Goal: Task Accomplishment & Management: Complete application form

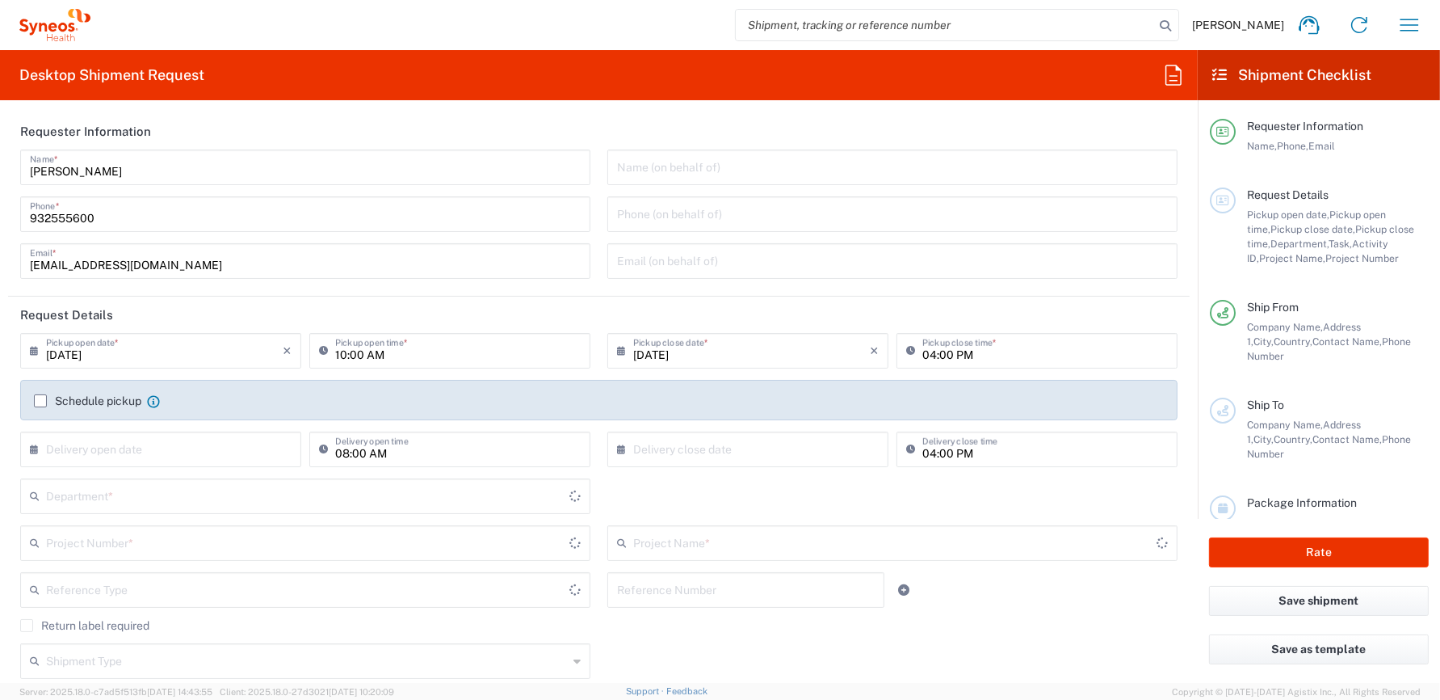
type input "8350"
type input "Catalunya"
type input "Spain"
type input "Syneos Health Clinical [GEOGRAPHIC_DATA]"
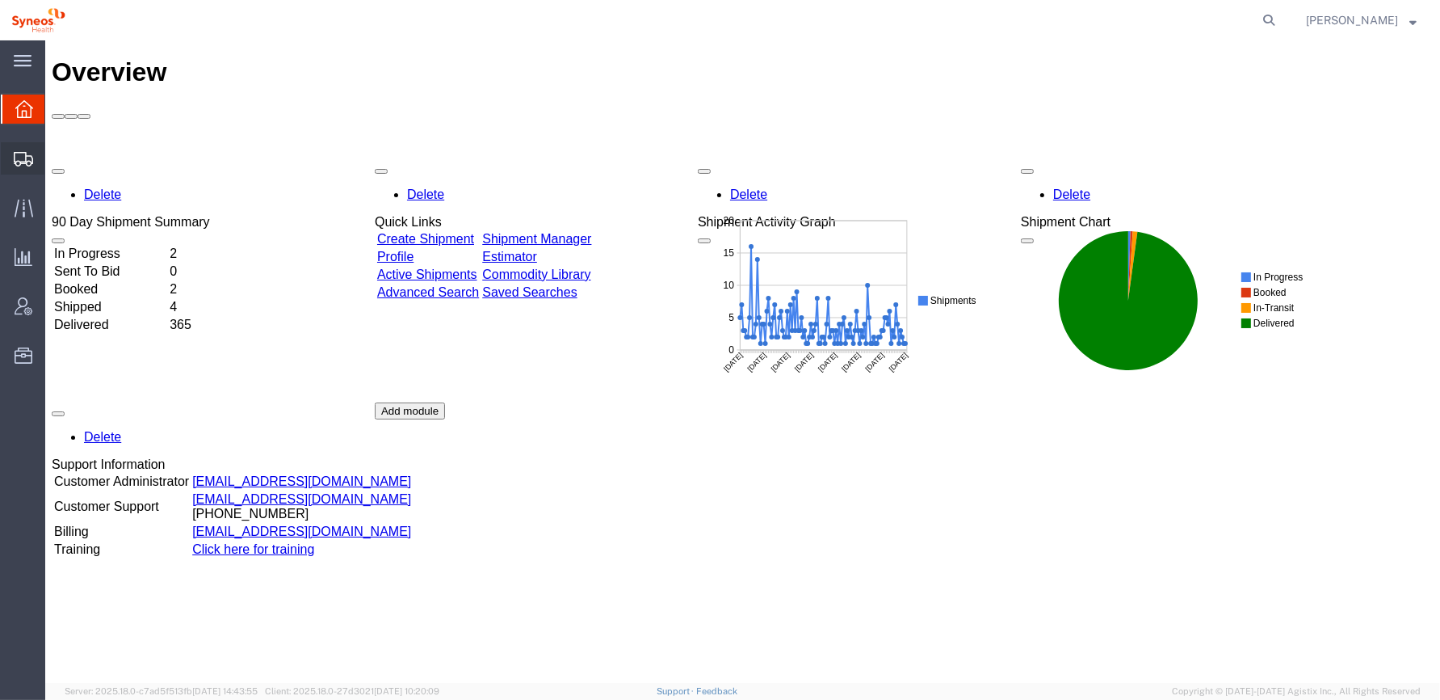
click at [21, 158] on icon at bounding box center [23, 159] width 19 height 15
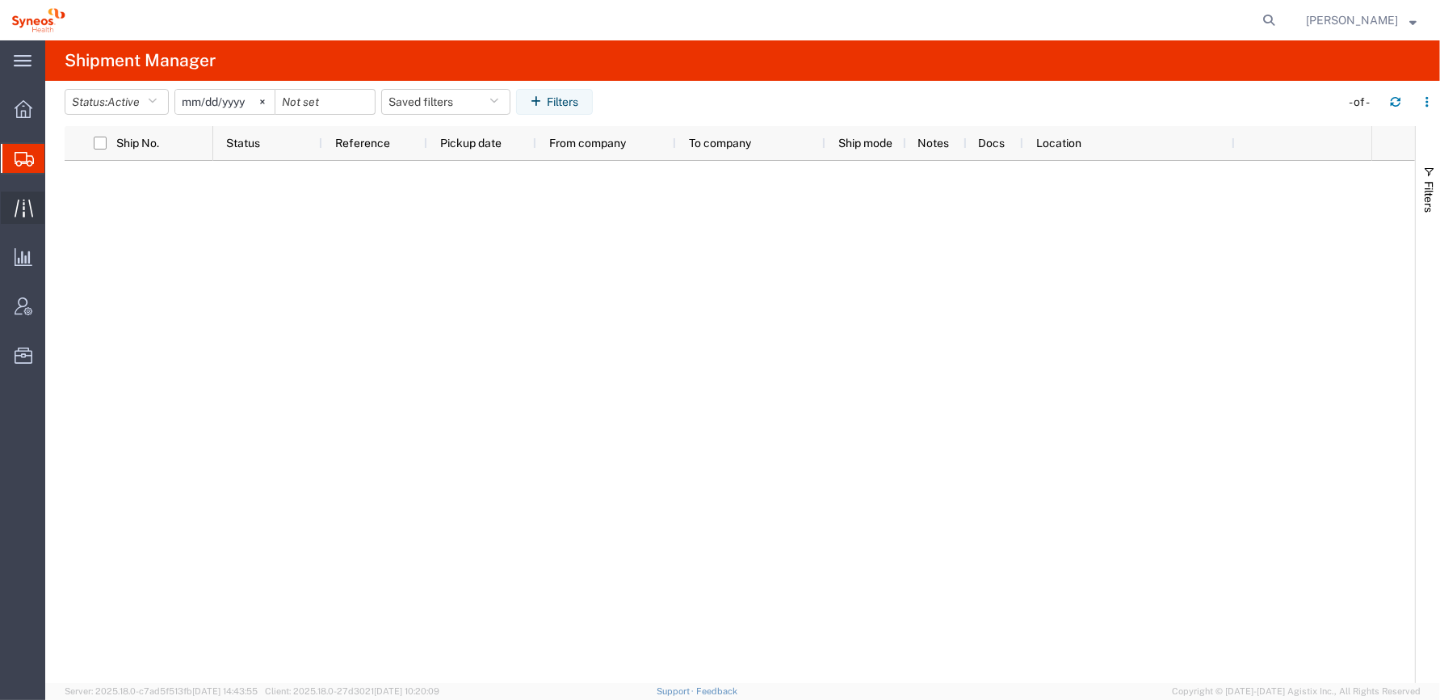
click at [27, 205] on icon at bounding box center [24, 208] width 19 height 19
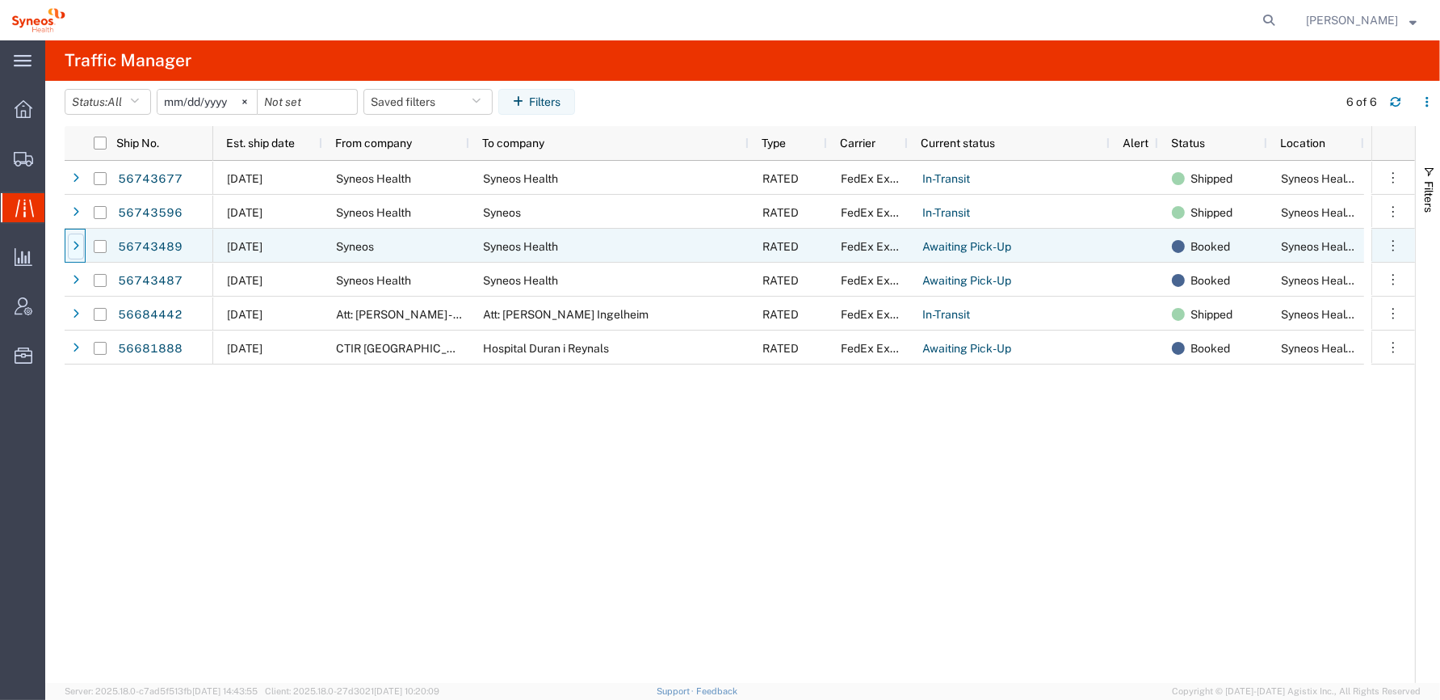
click at [78, 247] on icon at bounding box center [76, 246] width 6 height 11
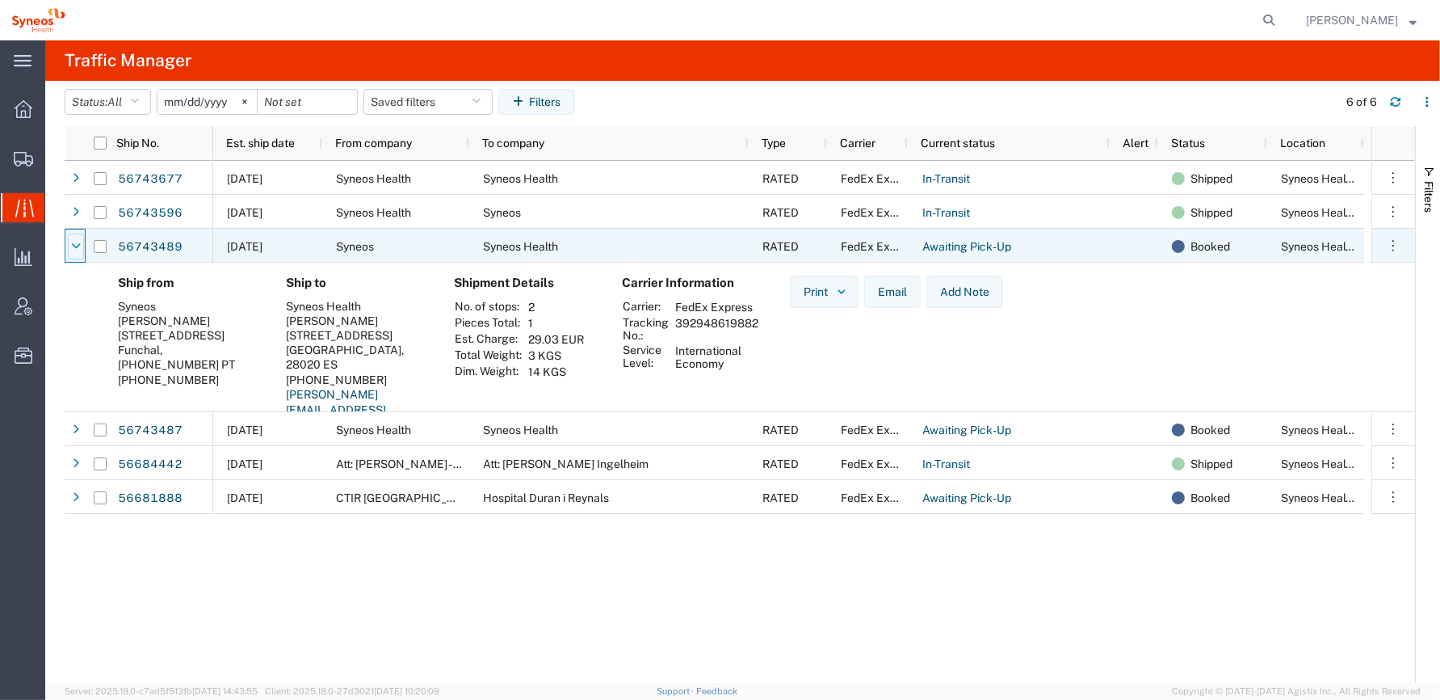
click at [78, 246] on icon at bounding box center [76, 246] width 10 height 11
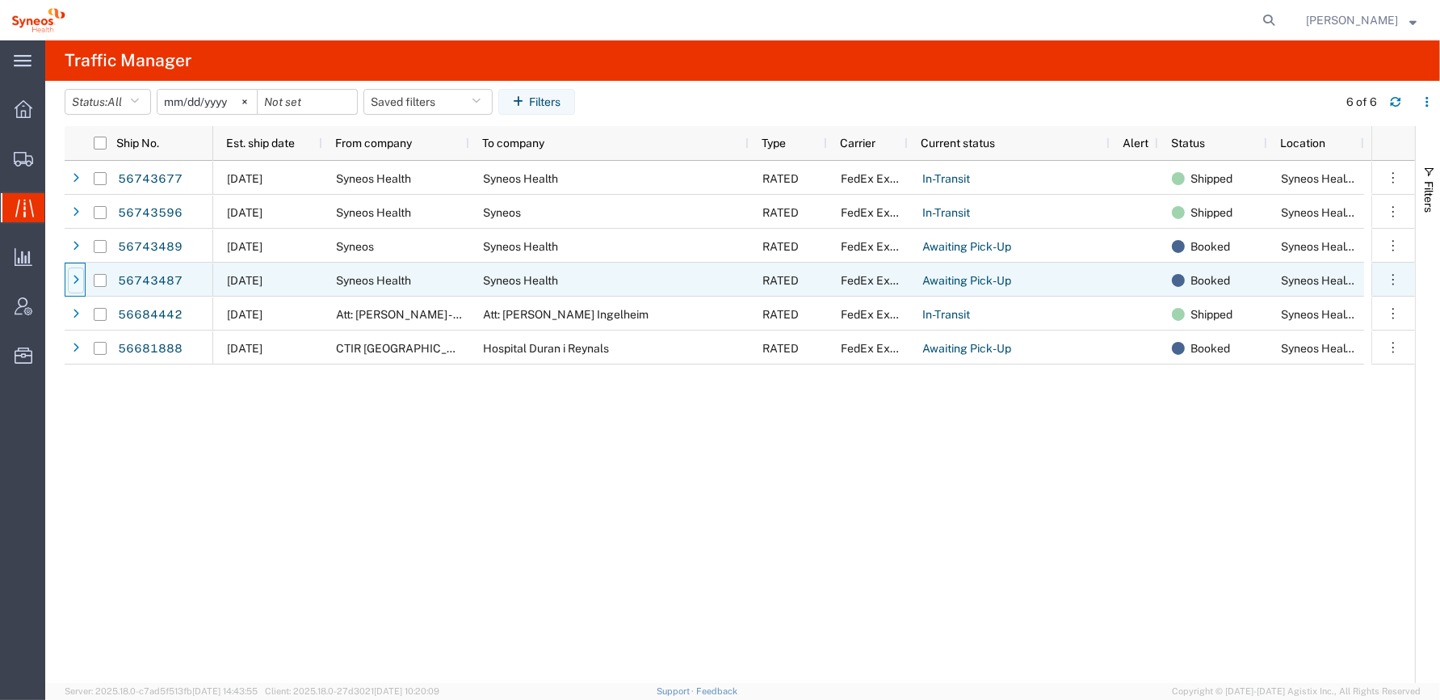
click at [75, 275] on icon at bounding box center [76, 280] width 6 height 11
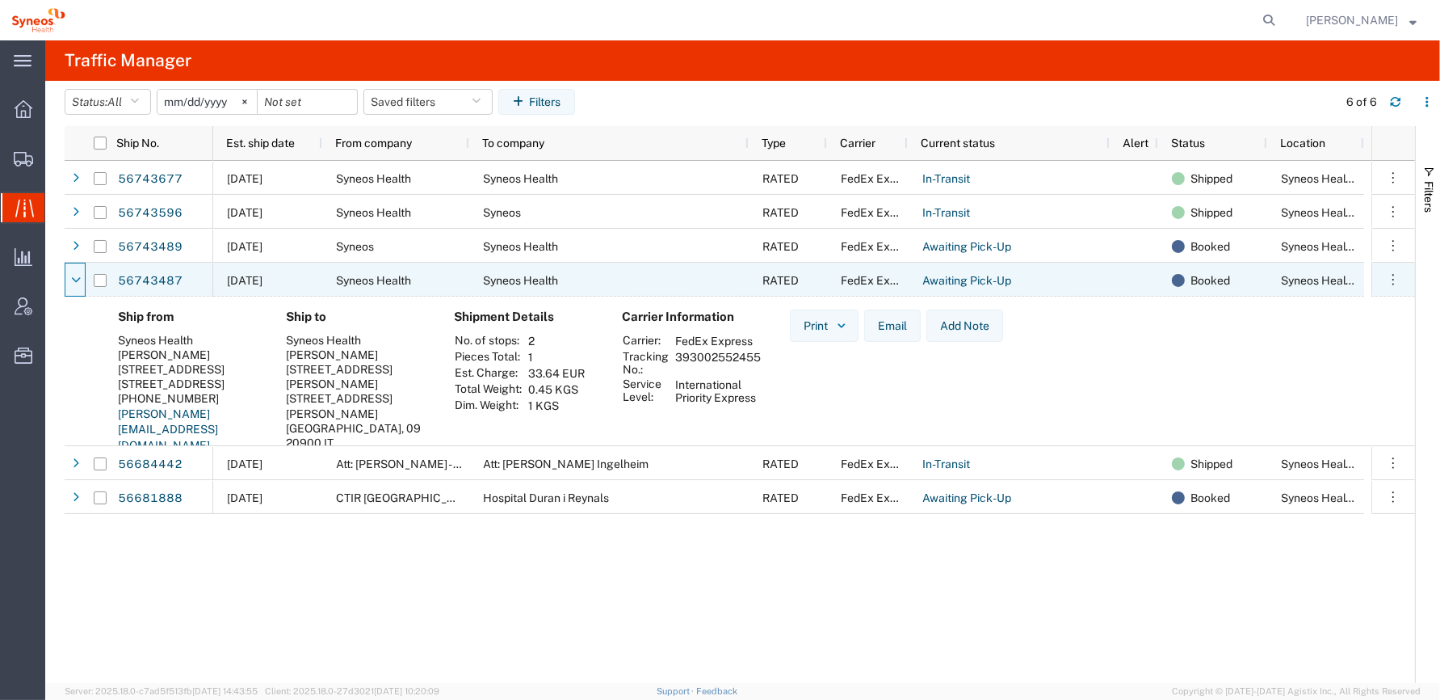
click at [75, 275] on icon at bounding box center [76, 280] width 10 height 11
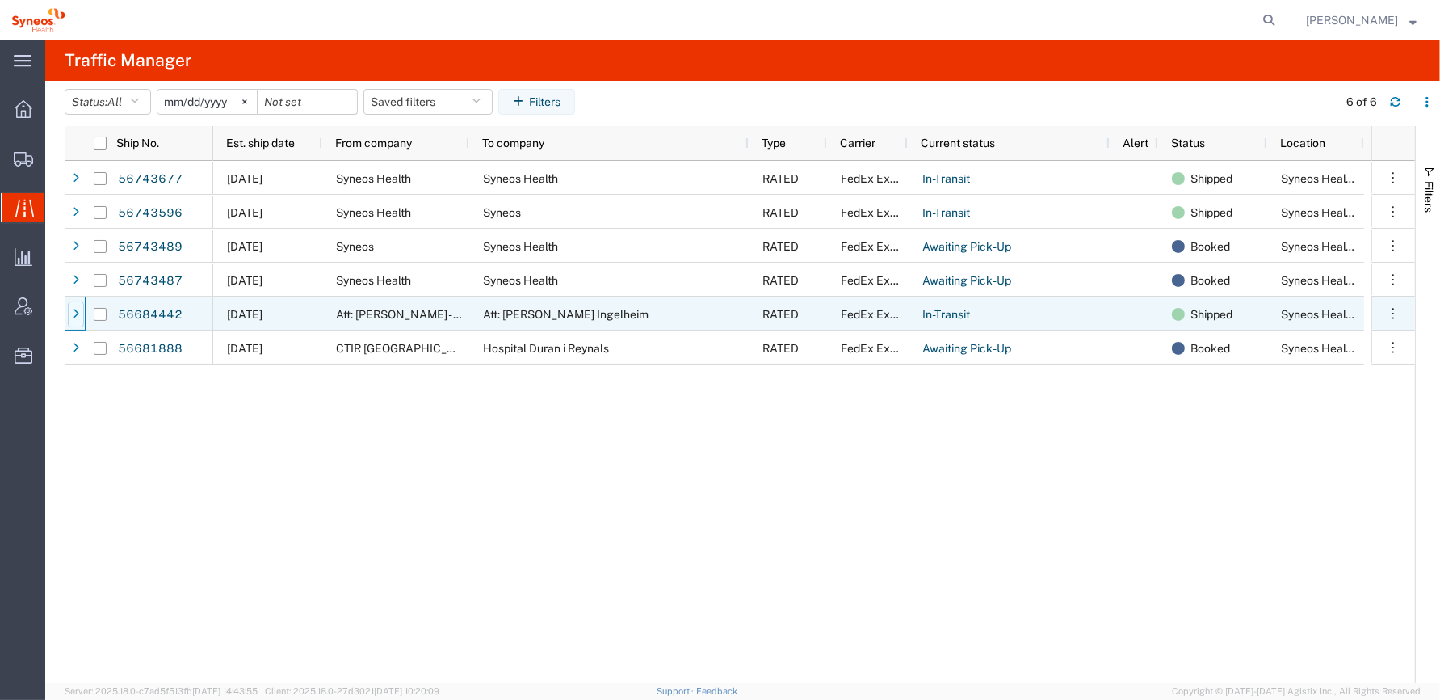
click at [78, 311] on icon at bounding box center [76, 314] width 6 height 11
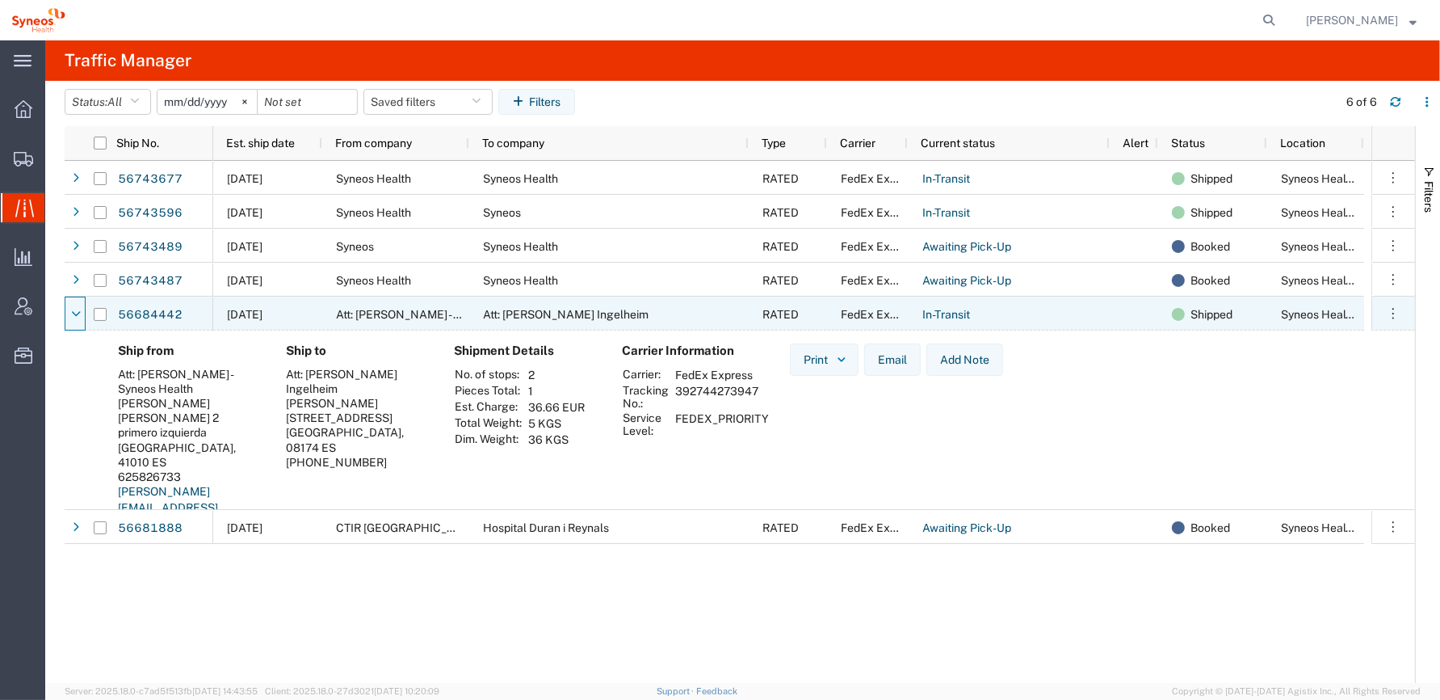
click at [78, 311] on icon at bounding box center [76, 314] width 10 height 11
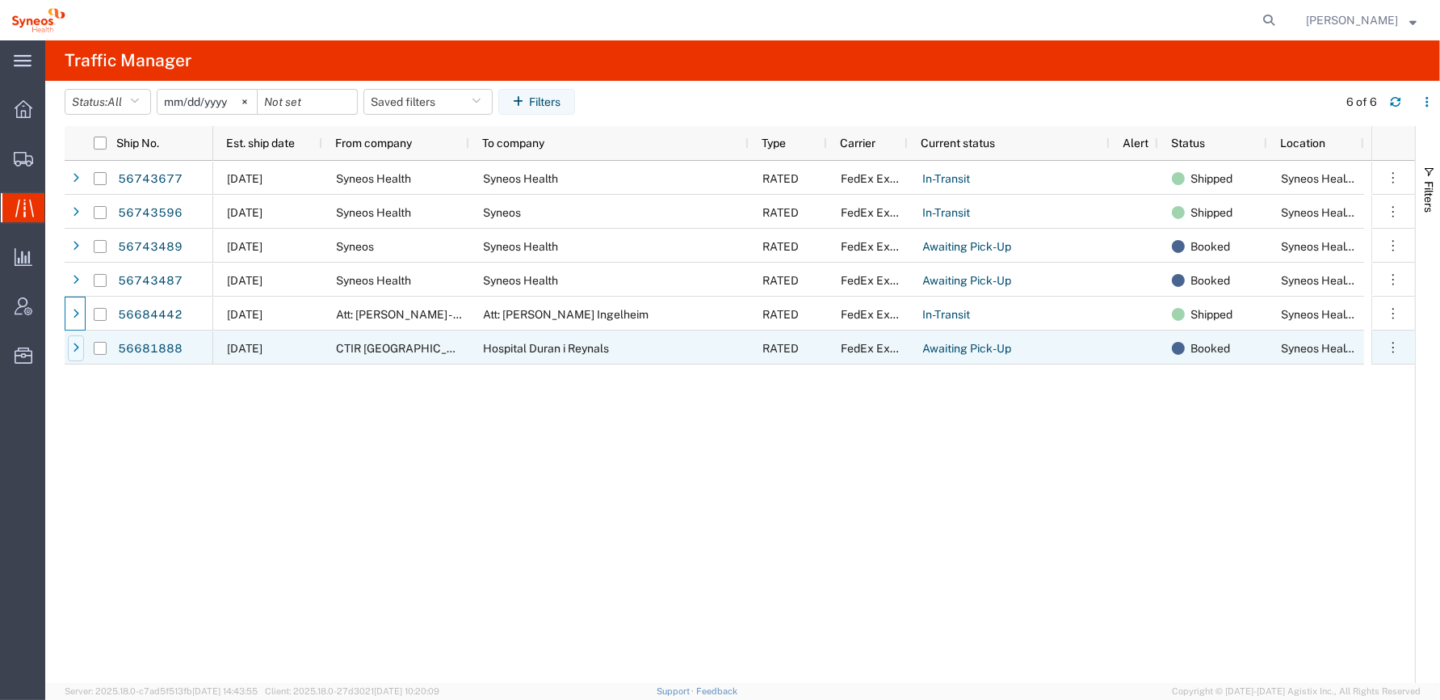
click at [74, 343] on icon at bounding box center [76, 348] width 6 height 11
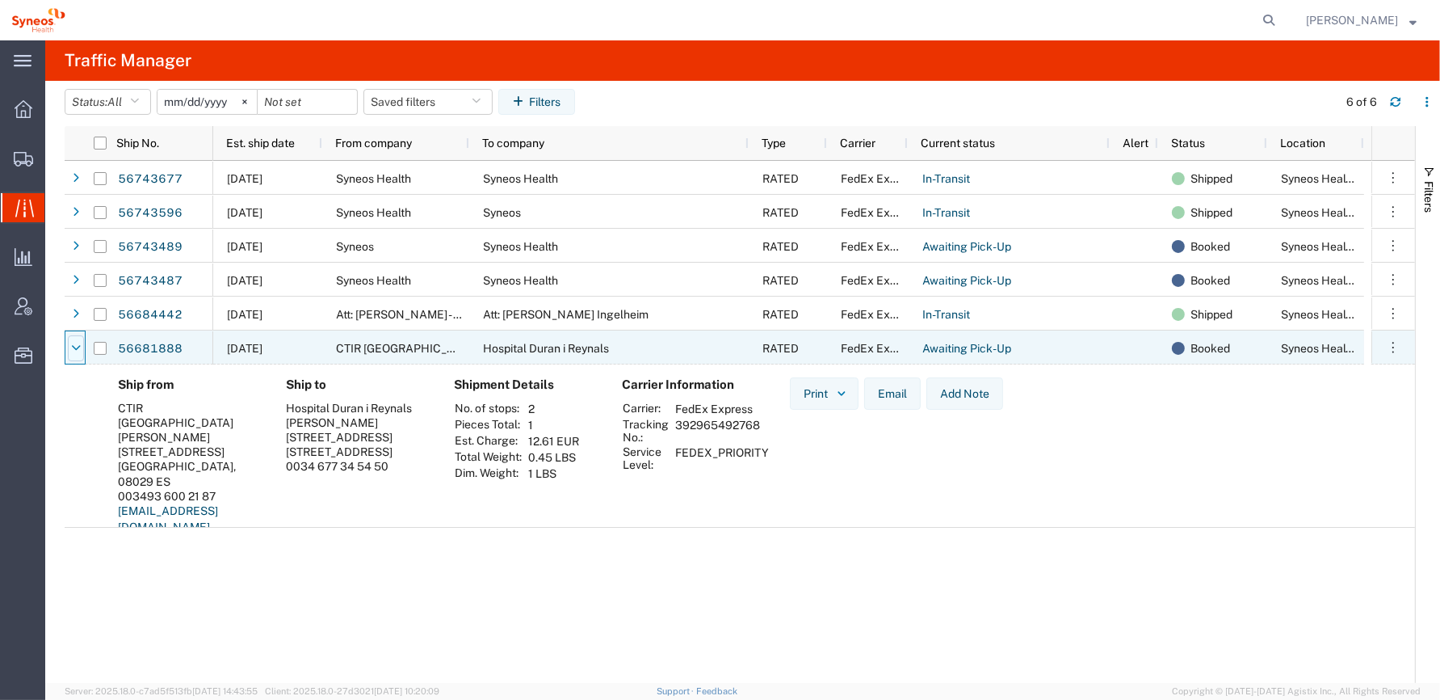
click at [75, 347] on icon at bounding box center [76, 348] width 10 height 11
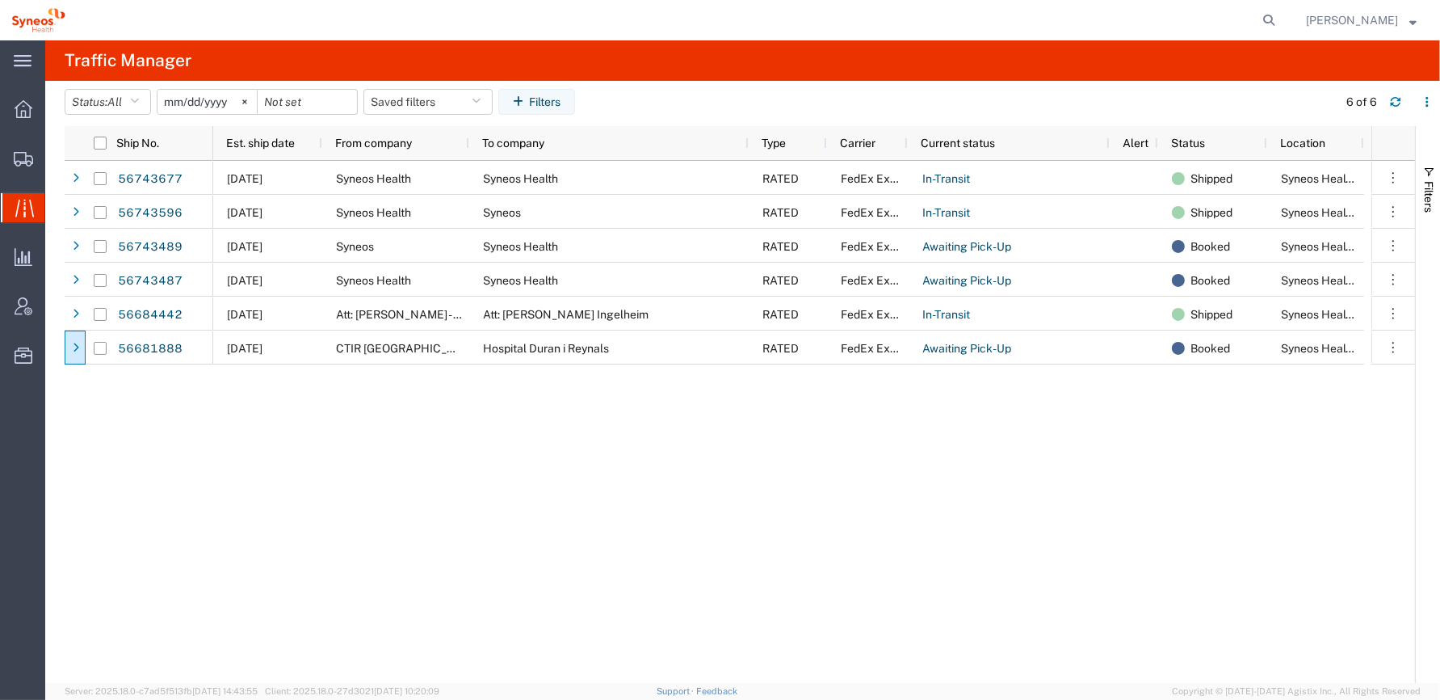
click at [242, 460] on div "[DATE] Syneos Health Syneos Health RATED FedEx Express In-Transit Shipped Syneo…" at bounding box center [792, 422] width 1158 height 522
